Goal: Information Seeking & Learning: Learn about a topic

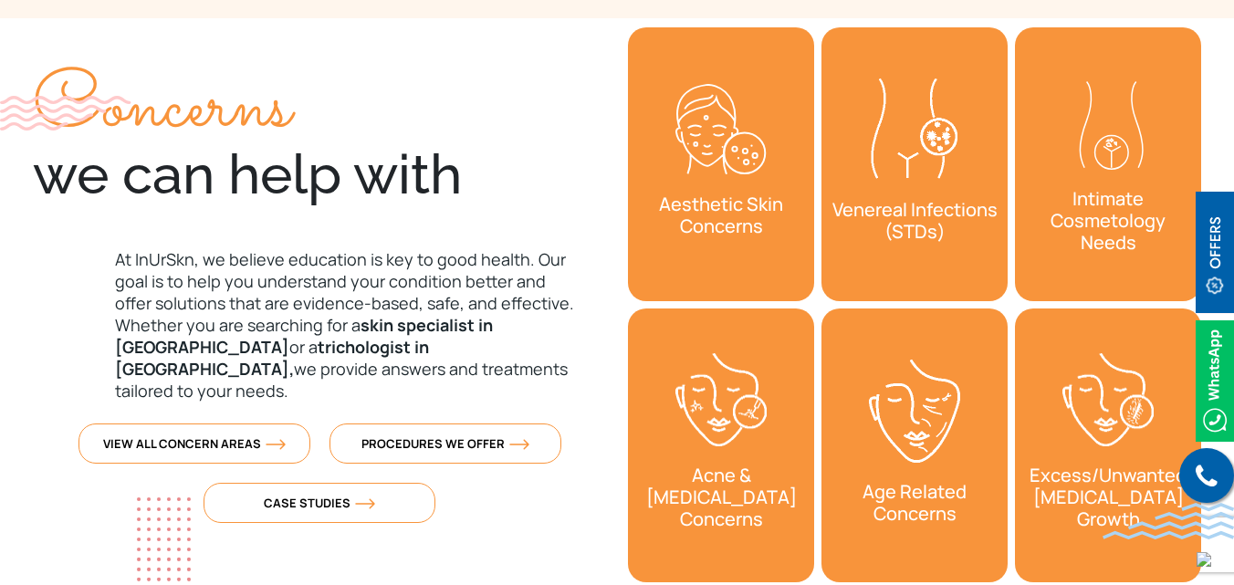
drag, startPoint x: 464, startPoint y: 174, endPoint x: 35, endPoint y: 184, distance: 429.0
click at [35, 184] on div "Concerns we can help with" at bounding box center [319, 140] width 573 height 134
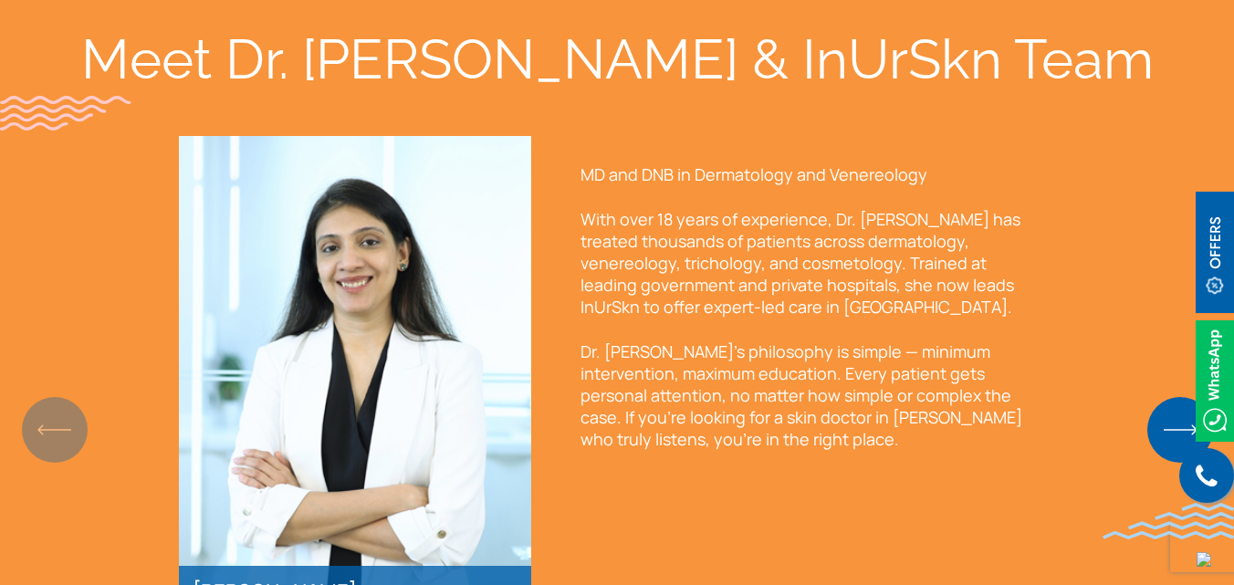
scroll to position [1278, 0]
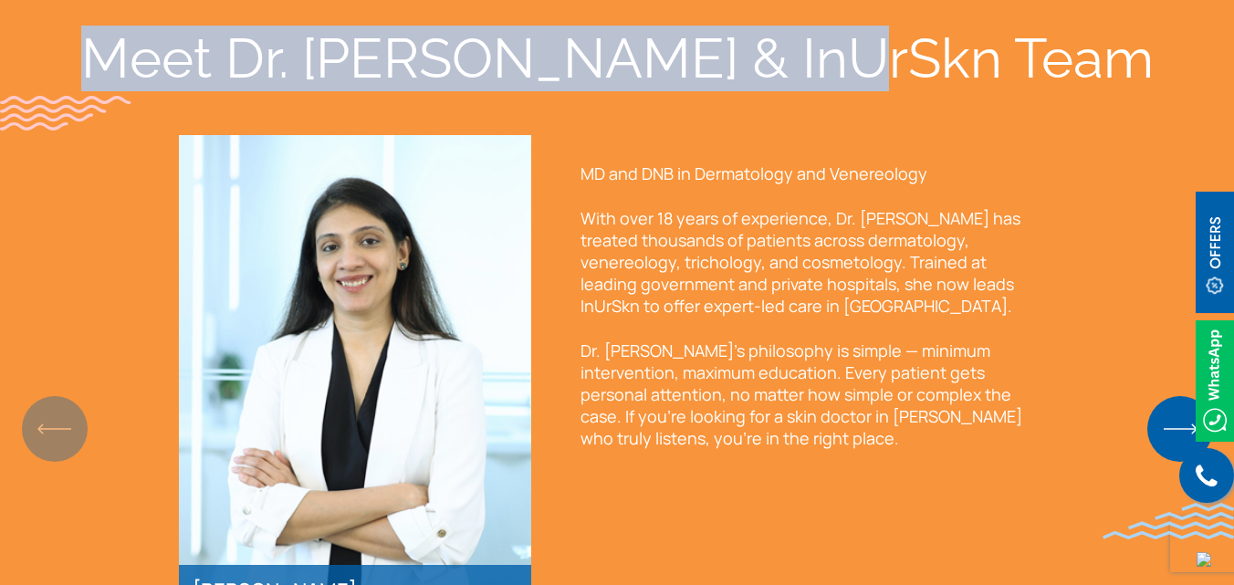
drag, startPoint x: 248, startPoint y: 58, endPoint x: 961, endPoint y: 85, distance: 713.2
click at [961, 85] on div "Meet Dr. Sejal & InUrSkn Team" at bounding box center [617, 59] width 1168 height 66
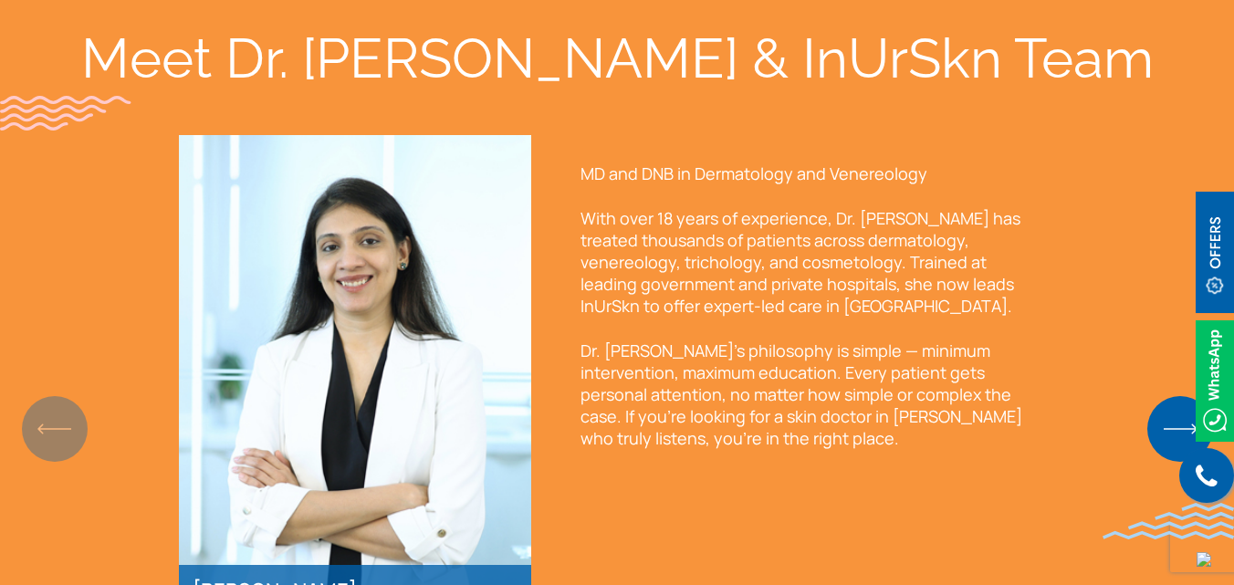
click at [1010, 57] on div "Meet Dr. Sejal & InUrSkn Team" at bounding box center [617, 59] width 1168 height 66
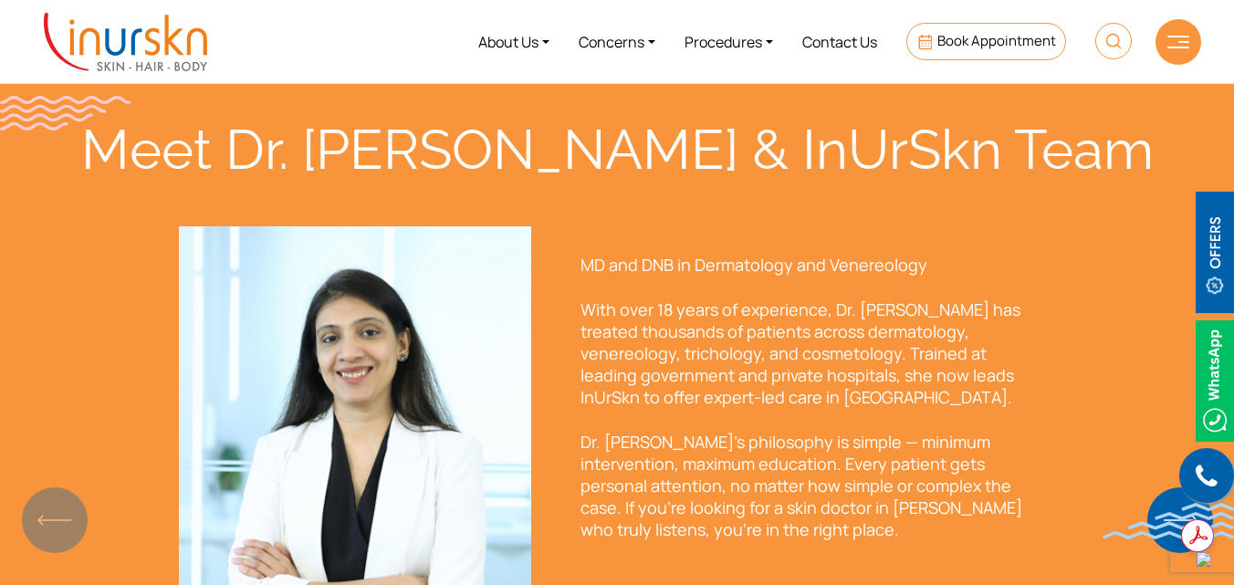
scroll to position [0, 0]
